Goal: Task Accomplishment & Management: Complete application form

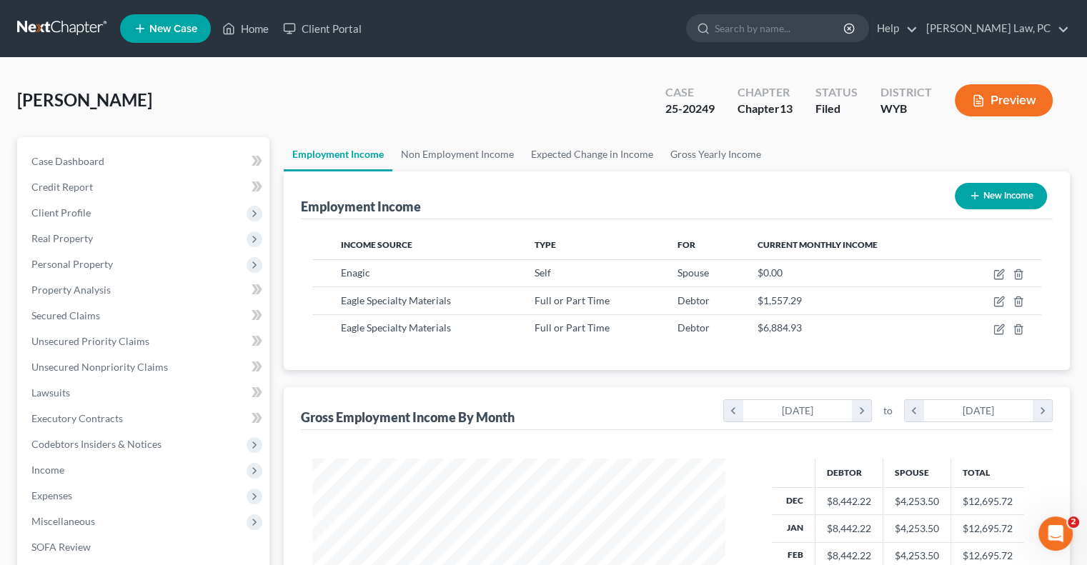
scroll to position [254, 441]
click at [63, 27] on link at bounding box center [62, 29] width 91 height 26
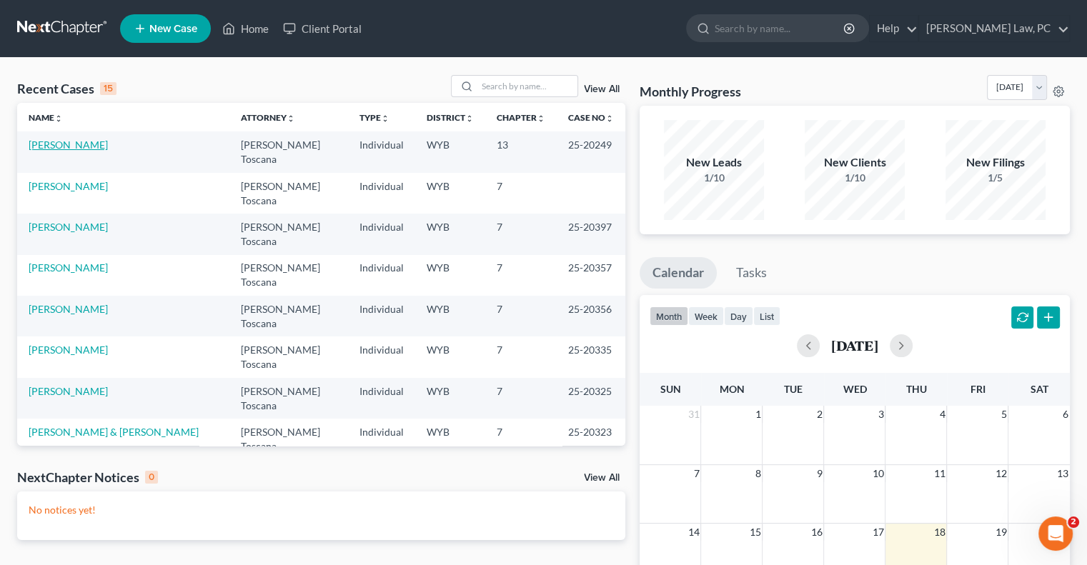
click at [71, 140] on link "[PERSON_NAME]" at bounding box center [68, 145] width 79 height 12
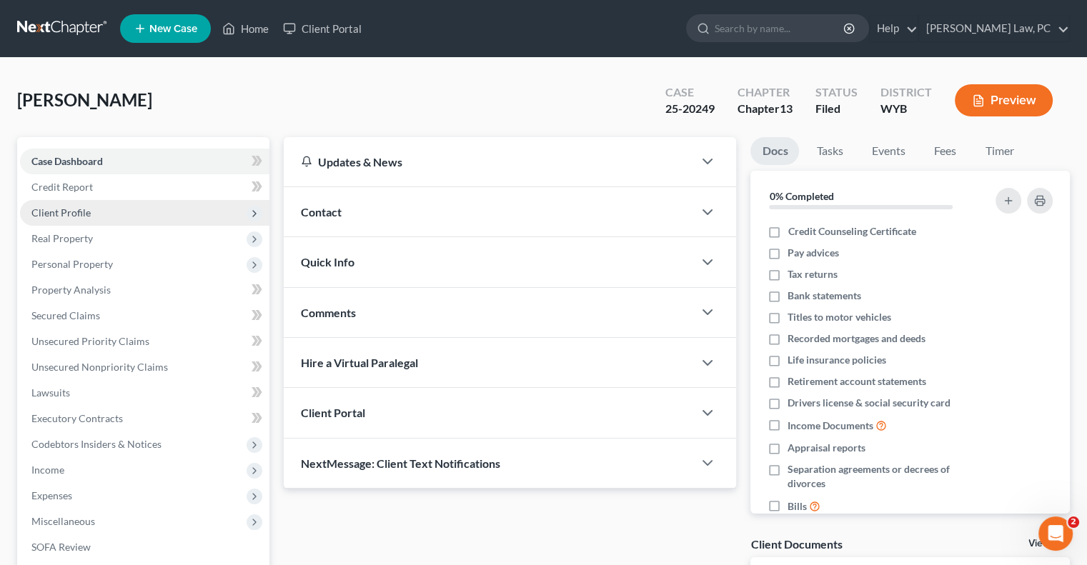
click at [86, 211] on span "Client Profile" at bounding box center [60, 213] width 59 height 12
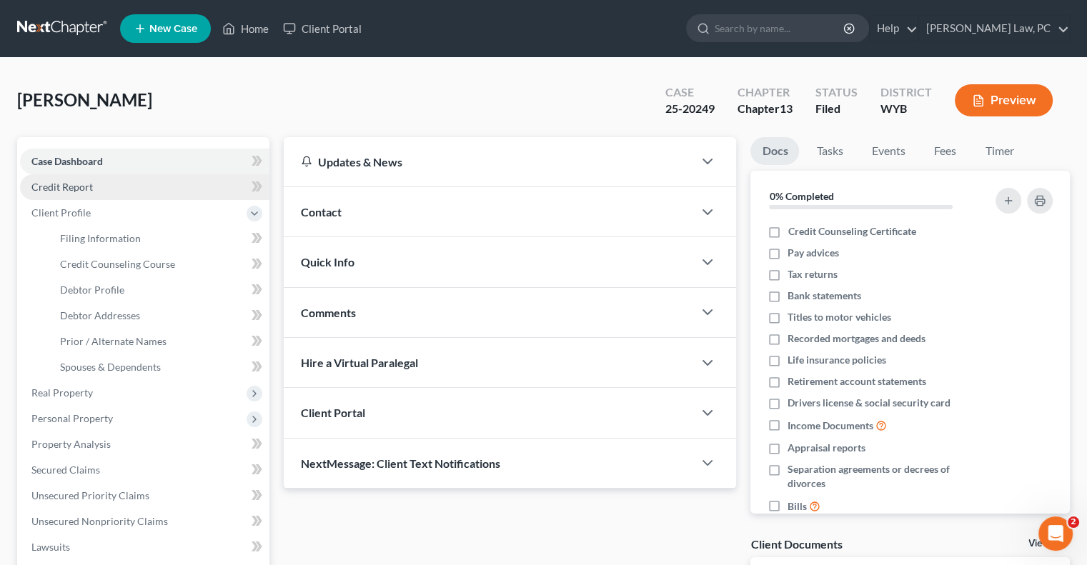
click at [86, 189] on span "Credit Report" at bounding box center [61, 187] width 61 height 12
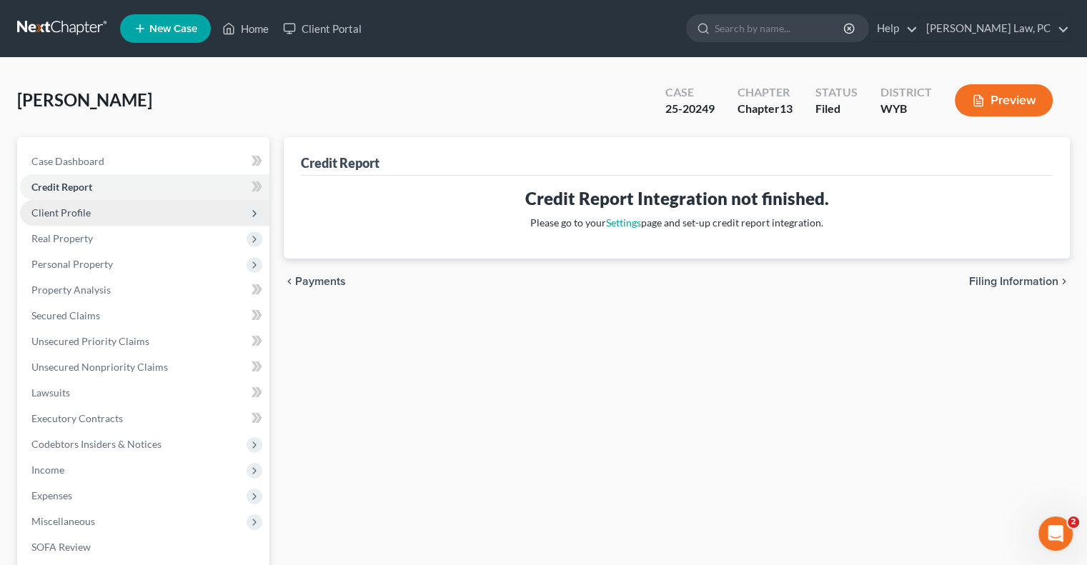
click at [84, 207] on span "Client Profile" at bounding box center [60, 213] width 59 height 12
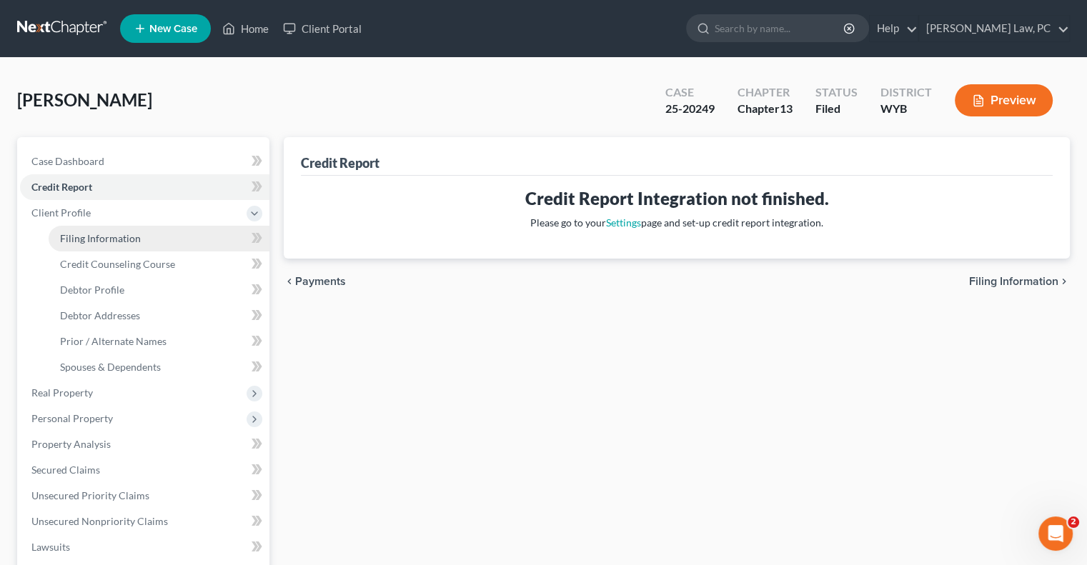
click at [75, 237] on span "Filing Information" at bounding box center [100, 238] width 81 height 12
select select "1"
select select "0"
select select "3"
select select "53"
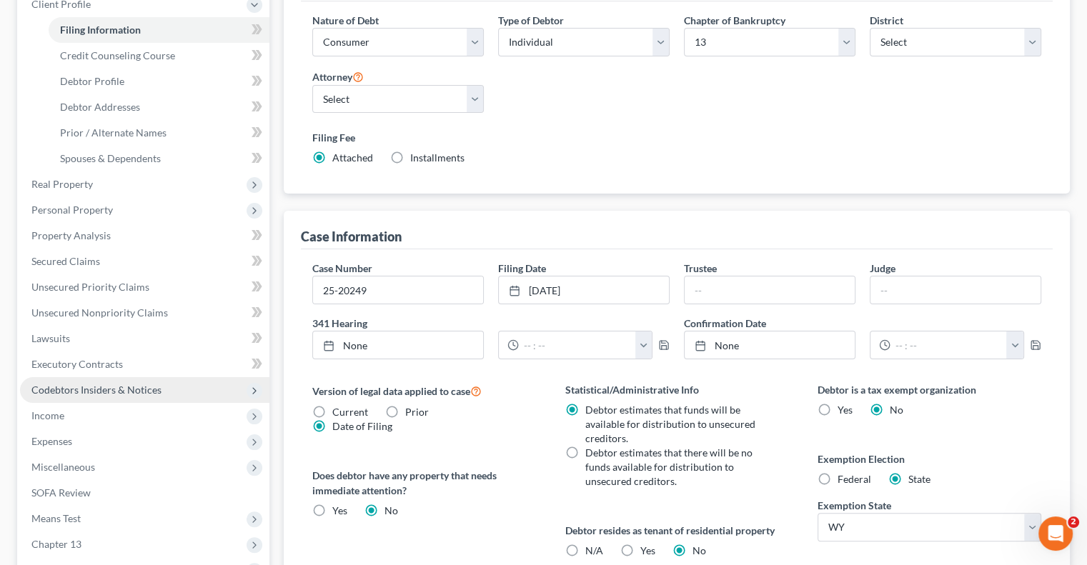
scroll to position [214, 0]
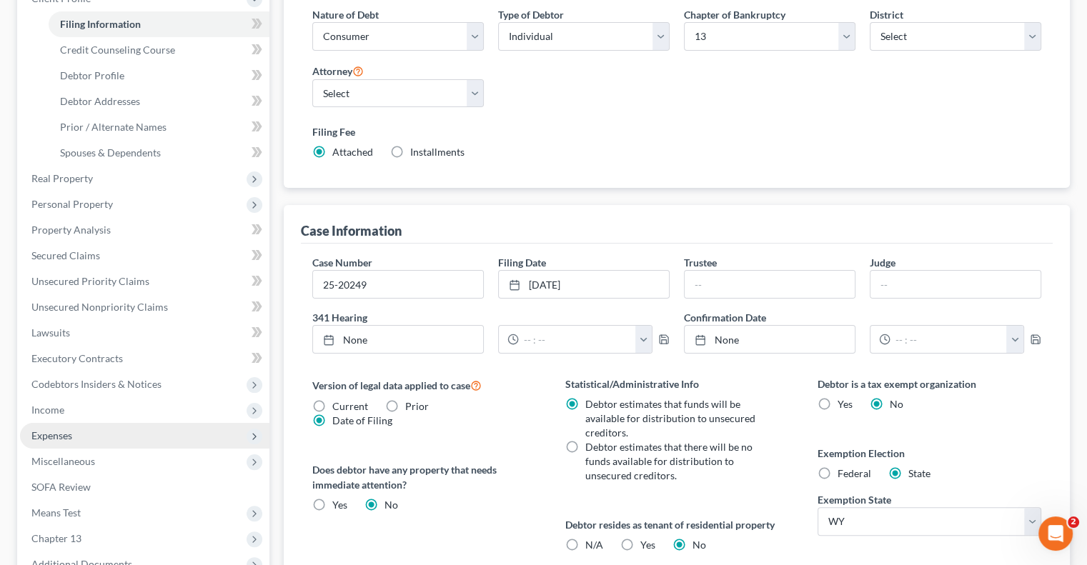
click at [55, 431] on span "Expenses" at bounding box center [51, 436] width 41 height 12
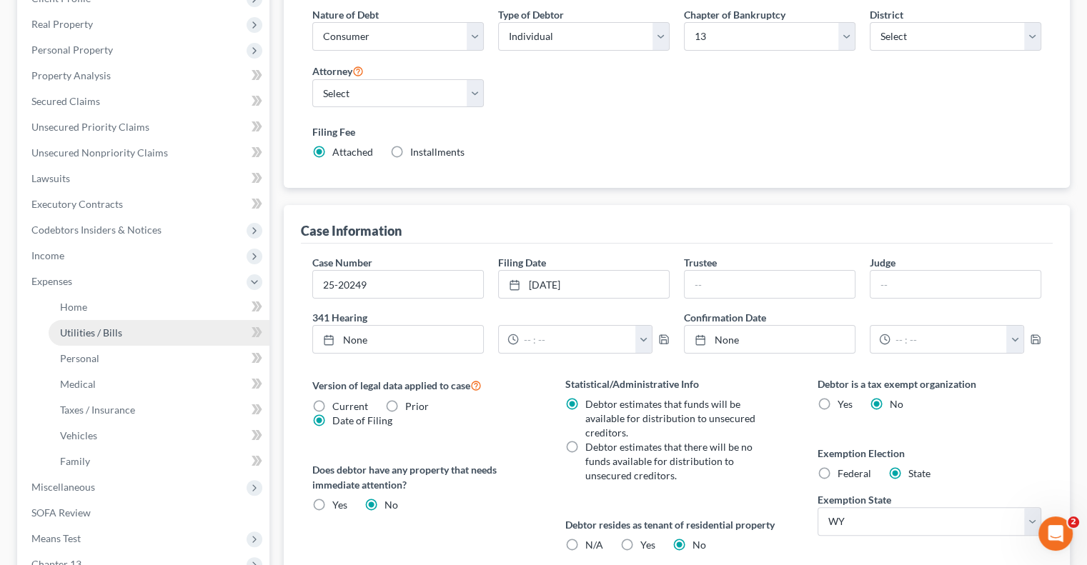
click at [95, 333] on span "Utilities / Bills" at bounding box center [91, 333] width 62 height 12
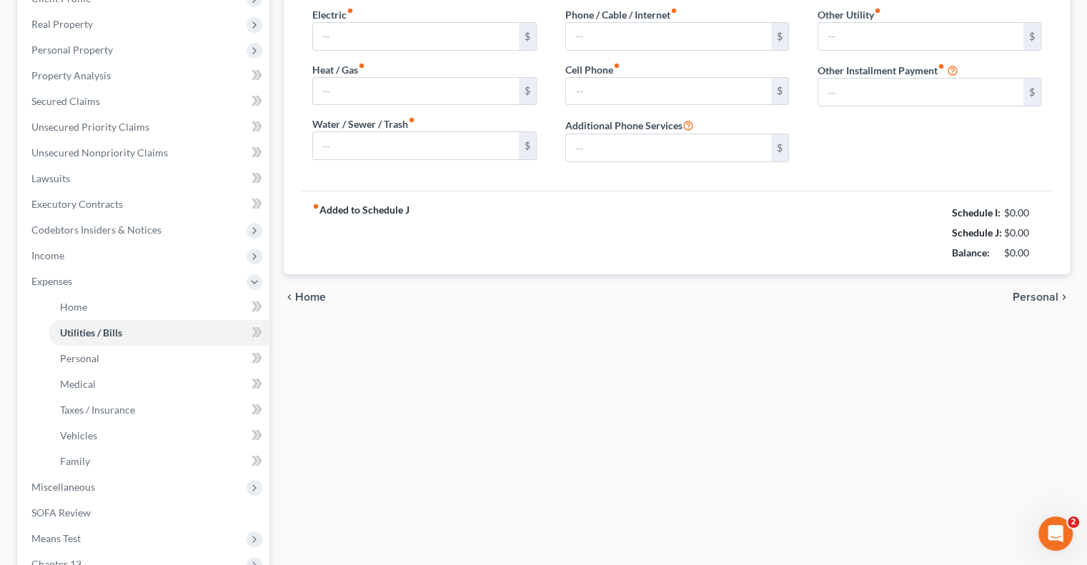
type input "130.00"
type input "200.00"
type input "150.00"
type input "130.00"
type input "160.00"
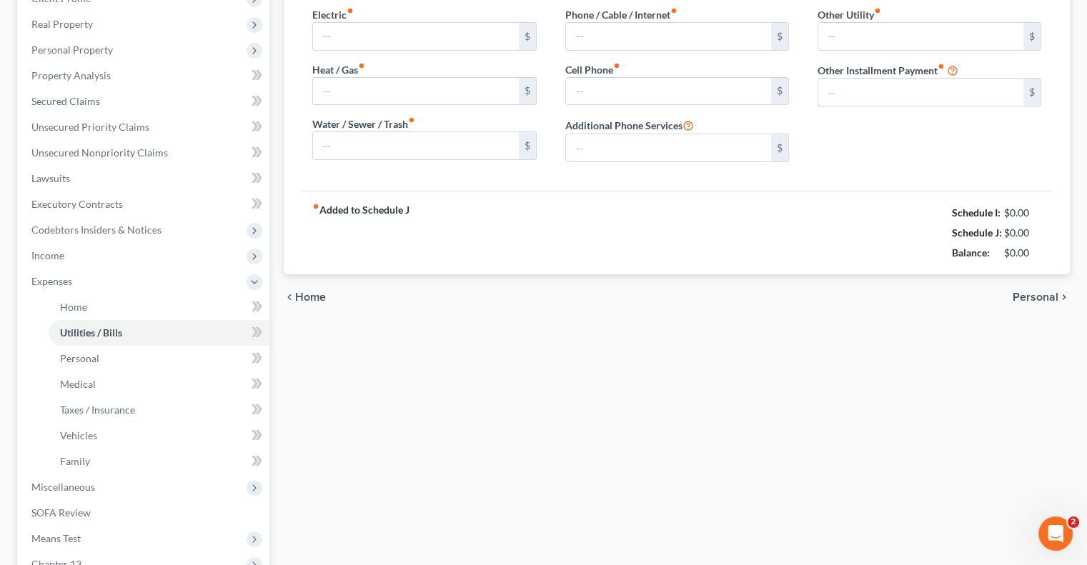
type input "0.00"
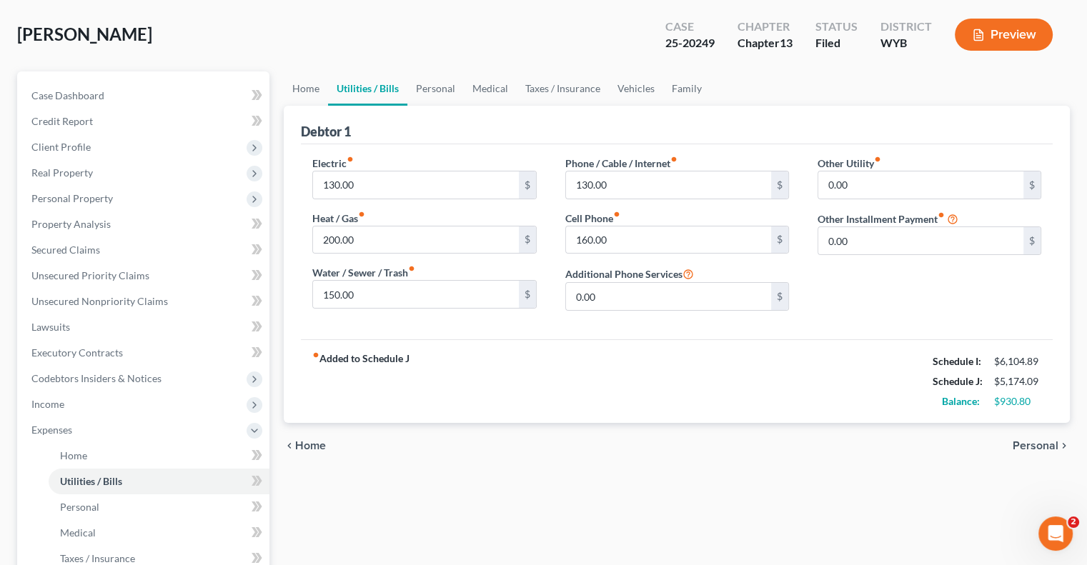
scroll to position [71, 0]
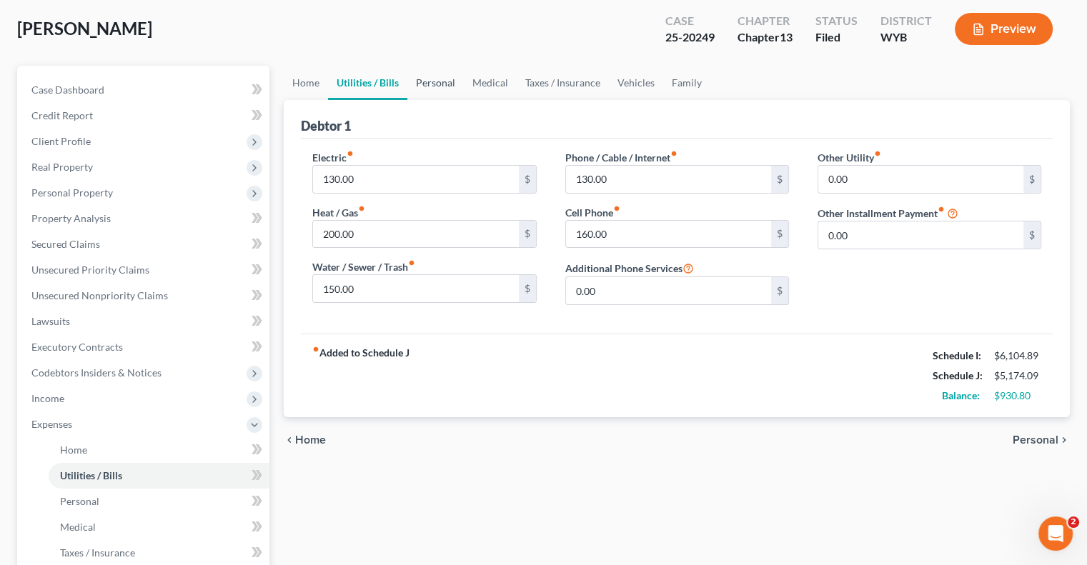
click at [425, 78] on link "Personal" at bounding box center [435, 83] width 56 height 34
